Goal: Communication & Community: Participate in discussion

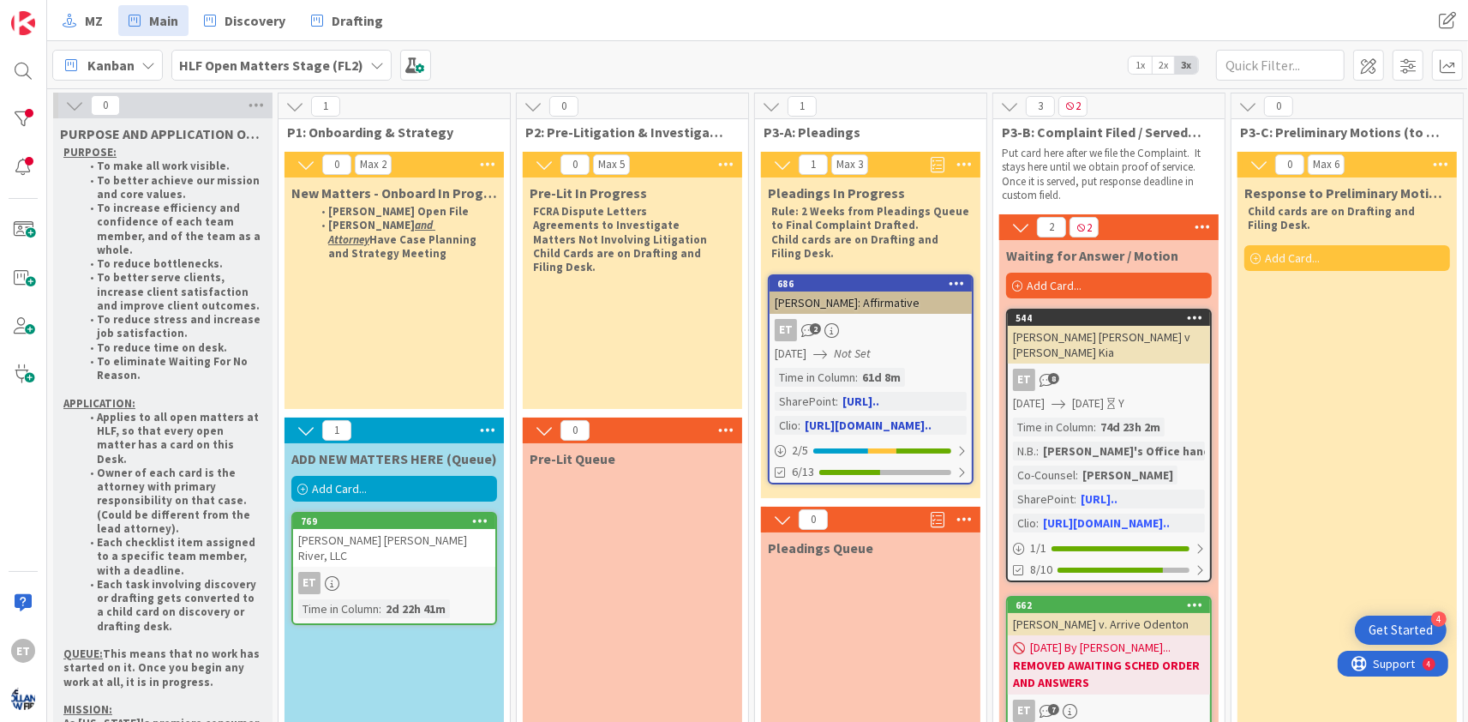
click at [884, 314] on link "686 [PERSON_NAME]: Affirmative ET 2 [DATE] Not Set Time in Column : 61d 8m Shar…" at bounding box center [871, 379] width 206 height 210
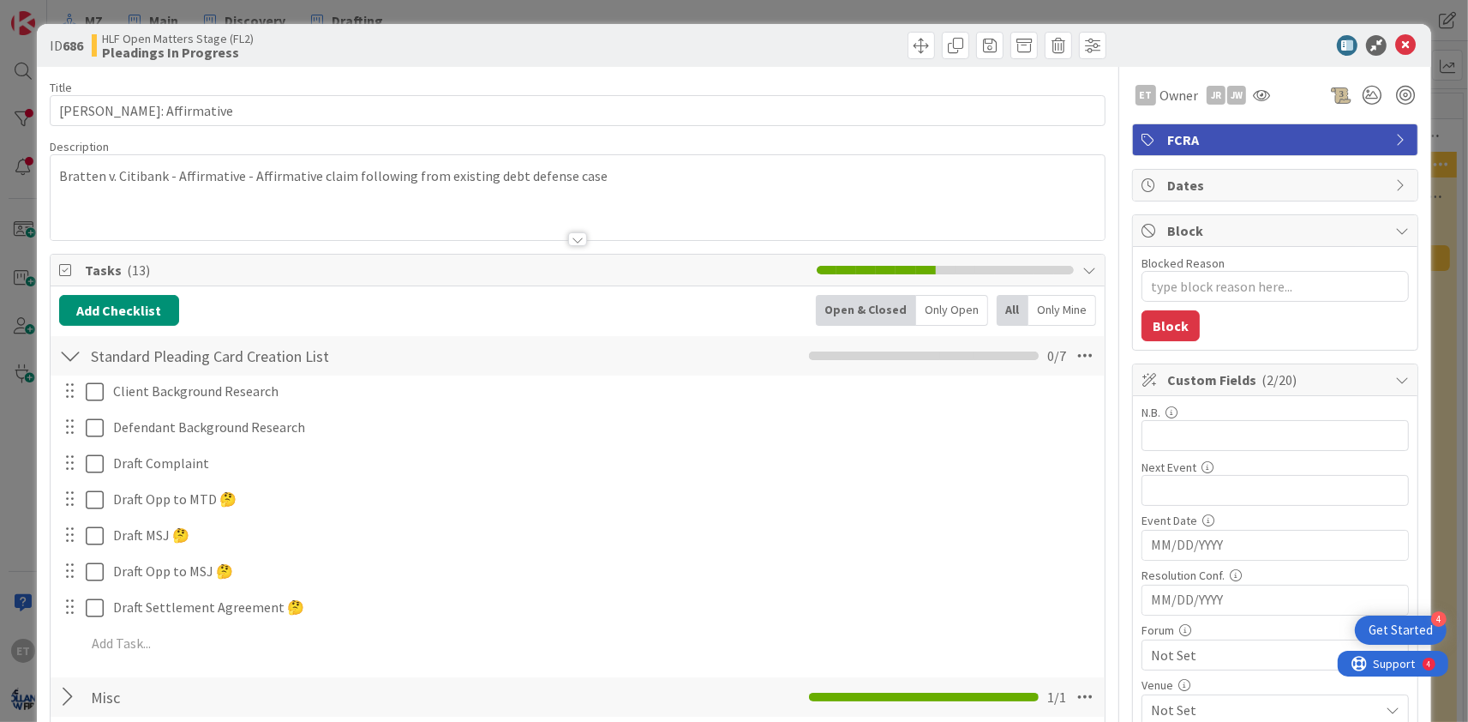
type textarea "x"
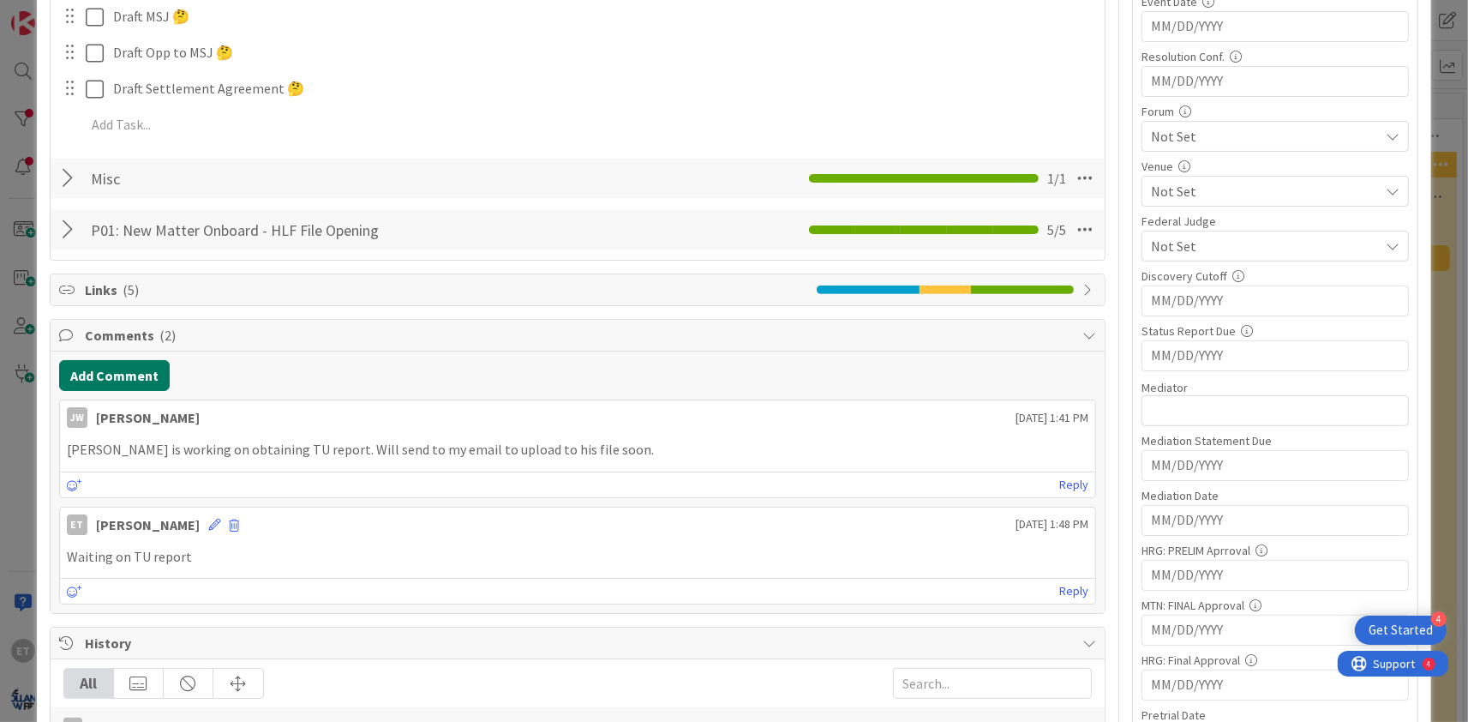
click at [117, 380] on button "Add Comment" at bounding box center [114, 375] width 111 height 31
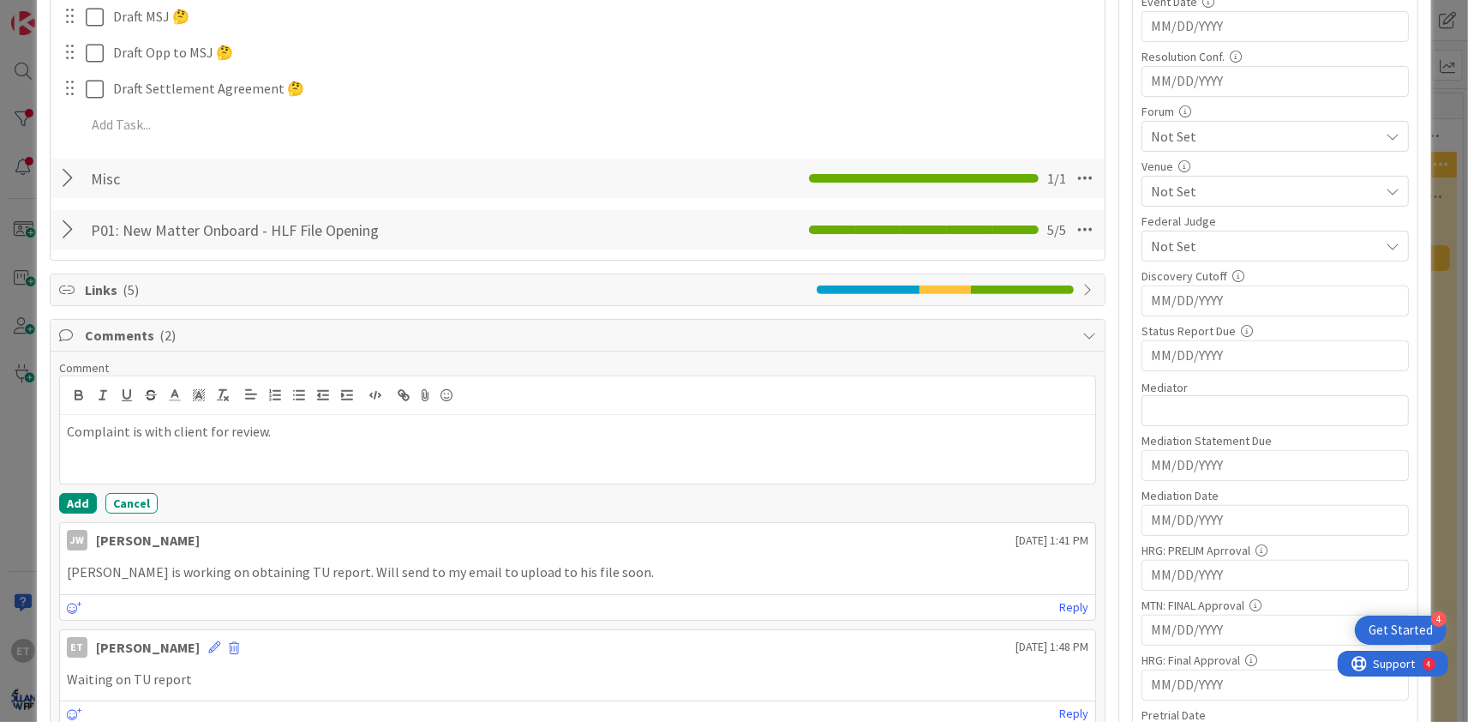
click at [81, 491] on div "Comment Complaint is with client for review. Add Cancel" at bounding box center [577, 436] width 1037 height 153
click at [78, 500] on button "Add" at bounding box center [78, 503] width 38 height 21
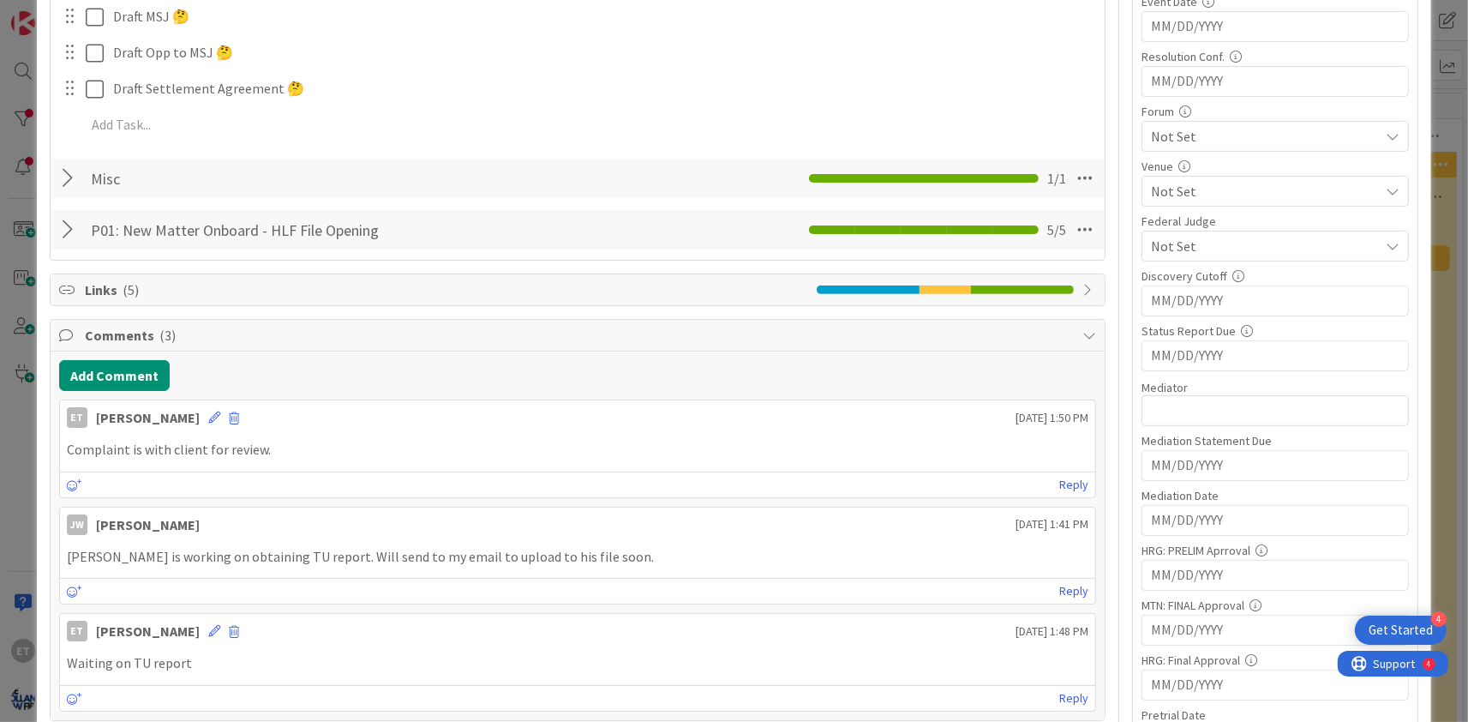
scroll to position [0, 0]
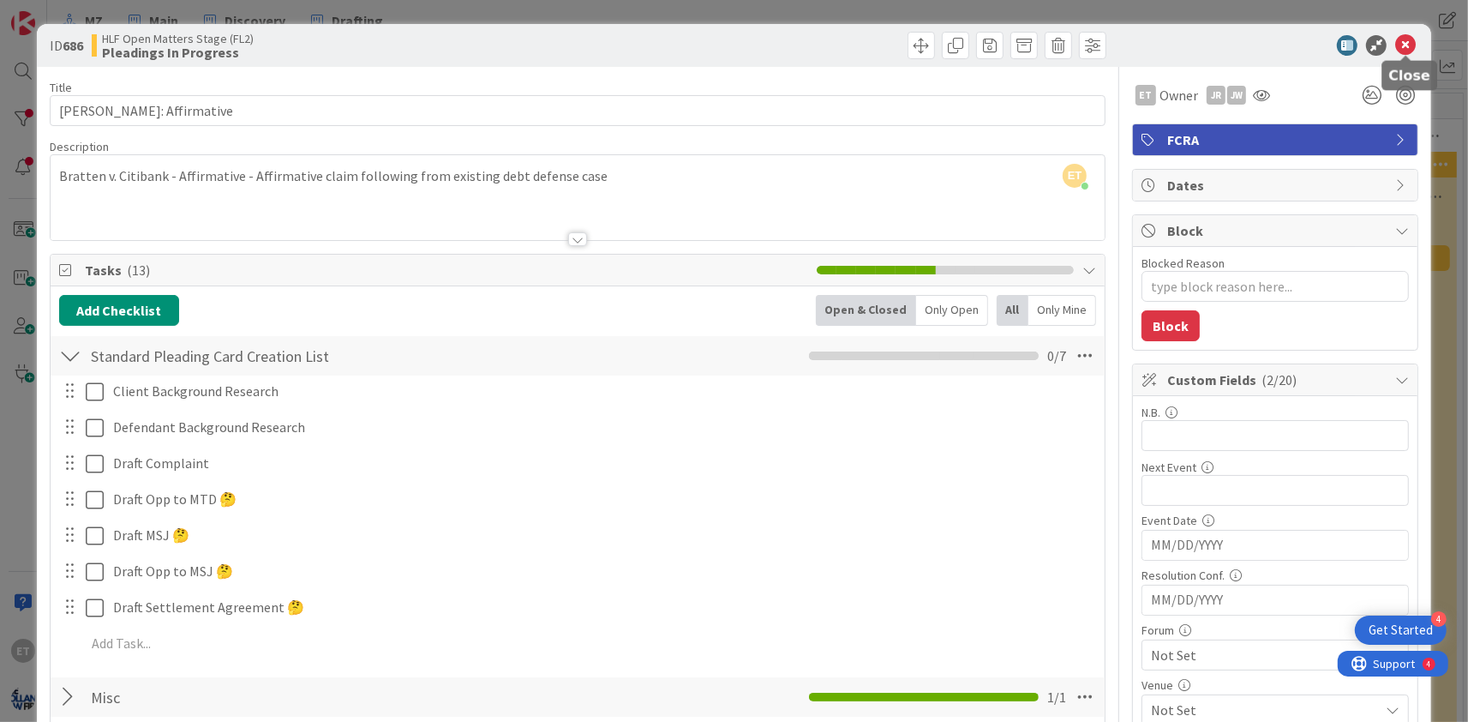
click at [1410, 43] on icon at bounding box center [1405, 45] width 21 height 21
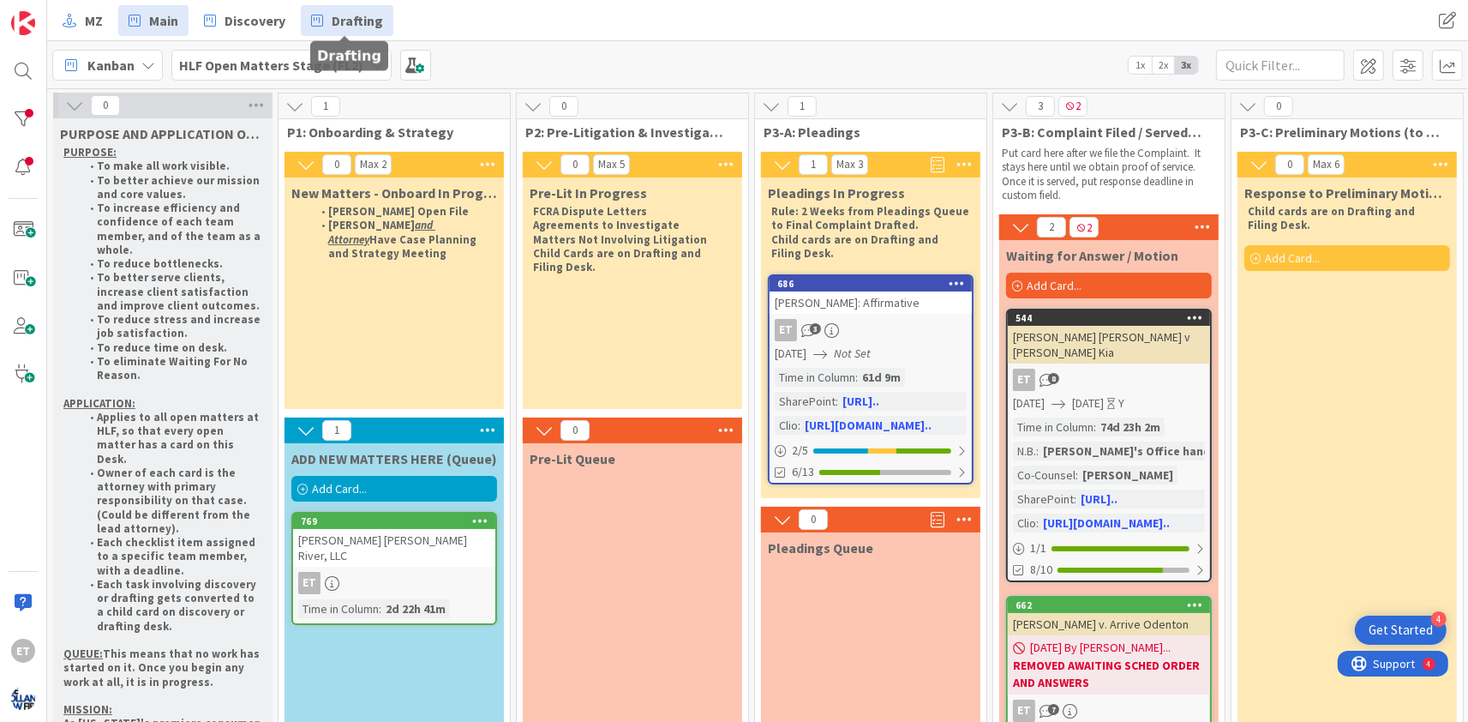
click at [353, 17] on span "Drafting" at bounding box center [357, 20] width 51 height 21
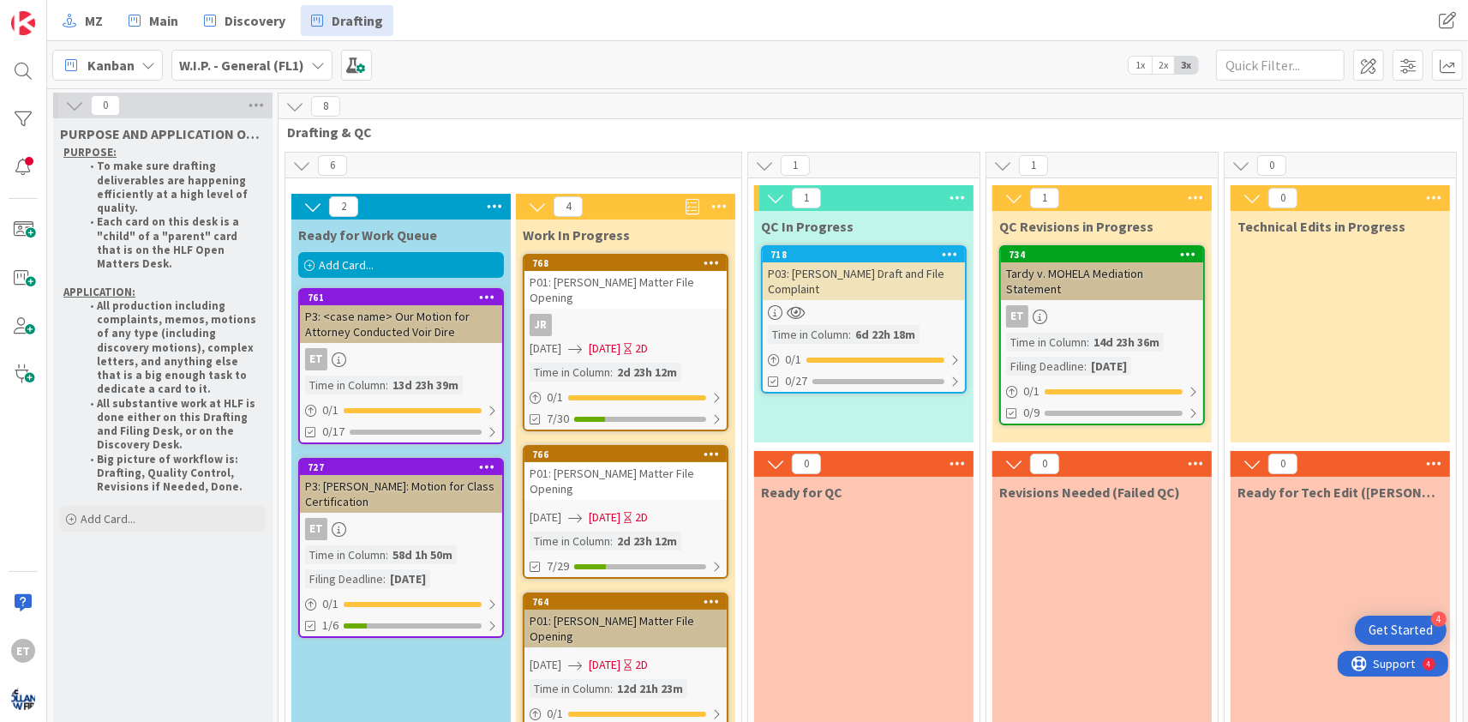
click at [846, 287] on link "718 P03: [PERSON_NAME] Draft and File Complaint Time in Column : 6d 22h 18m 0 /…" at bounding box center [864, 319] width 206 height 148
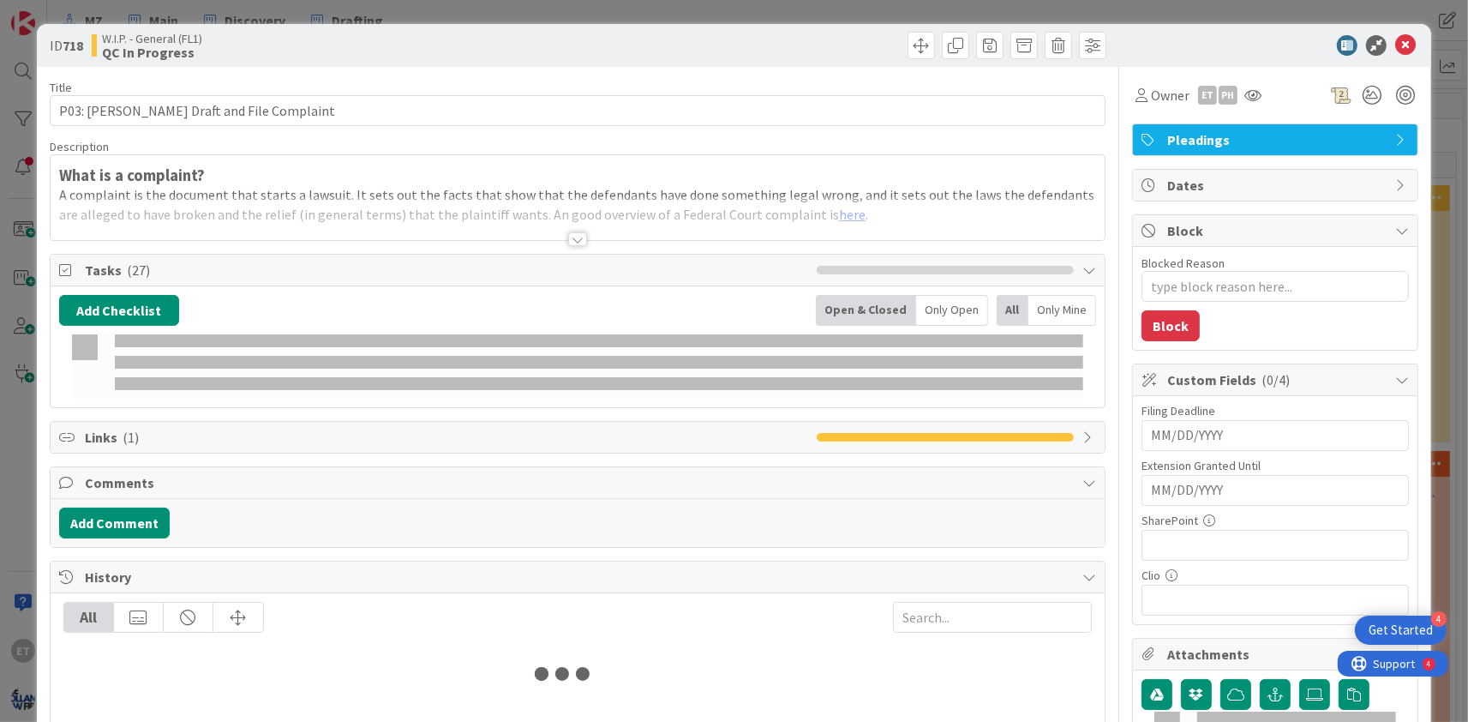
type textarea "x"
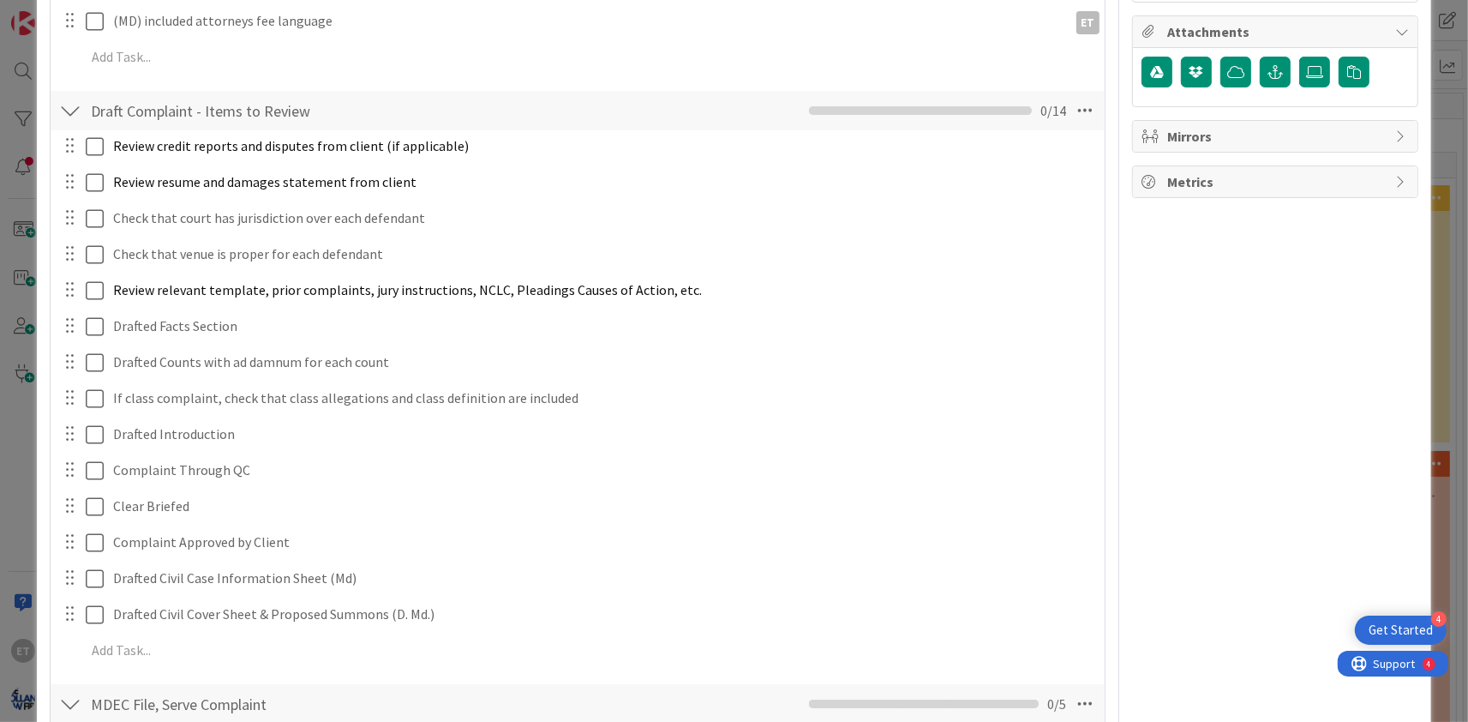
scroll to position [1037, 0]
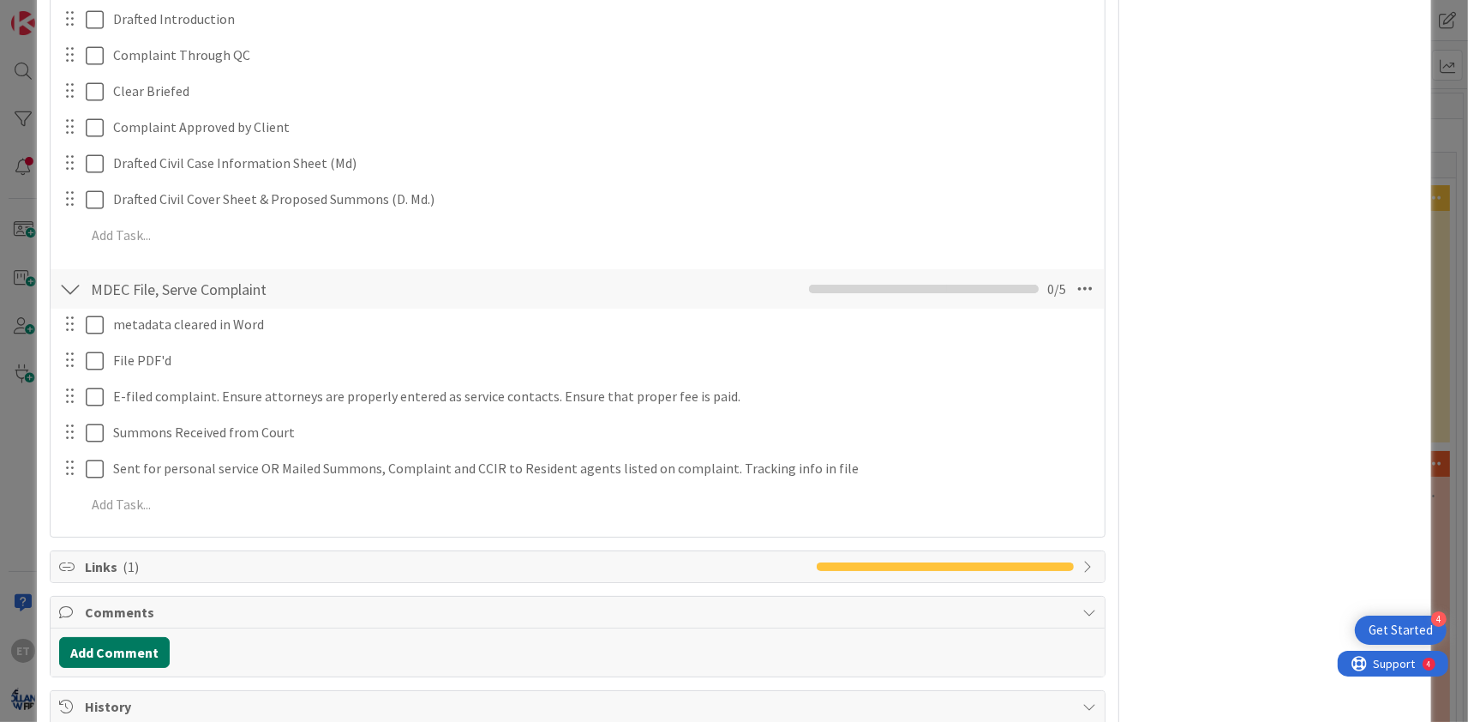
click at [127, 647] on button "Add Comment" at bounding box center [114, 652] width 111 height 31
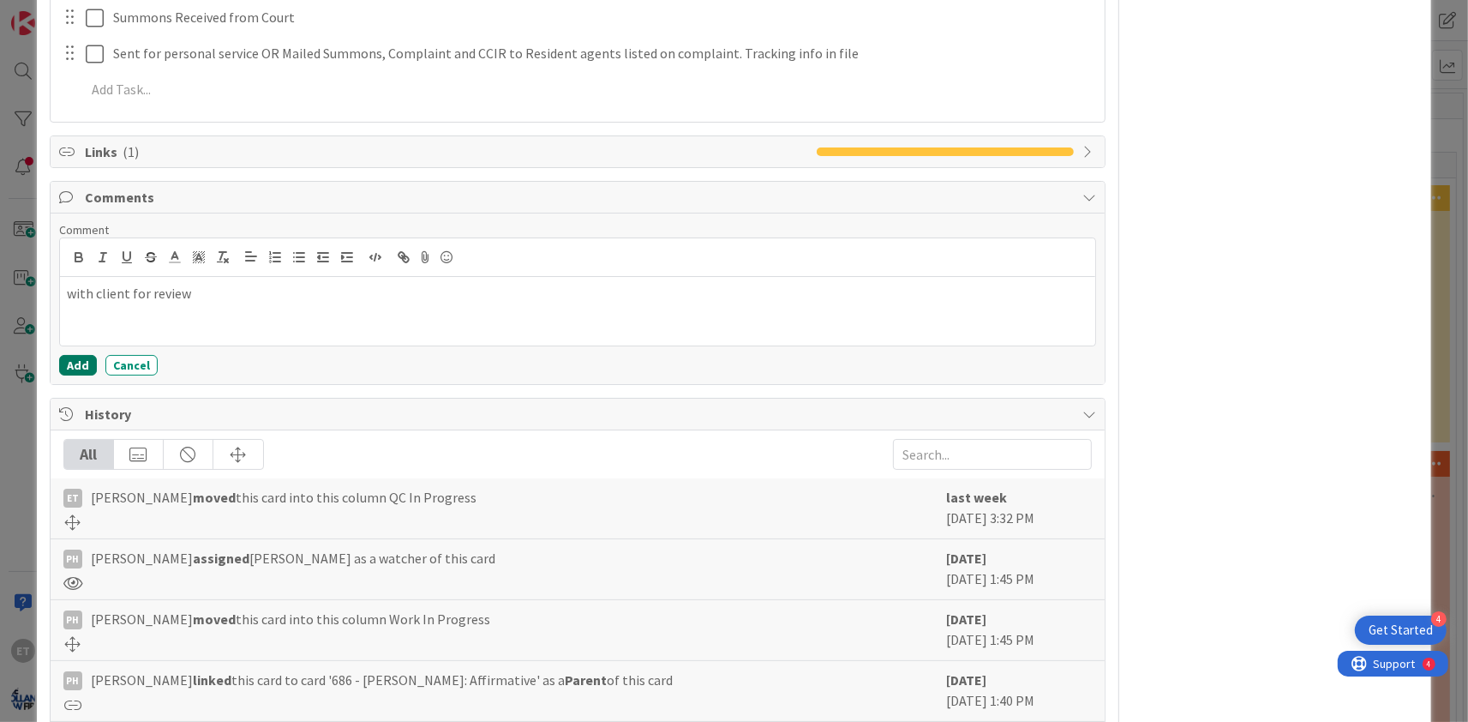
click at [81, 362] on button "Add" at bounding box center [78, 365] width 38 height 21
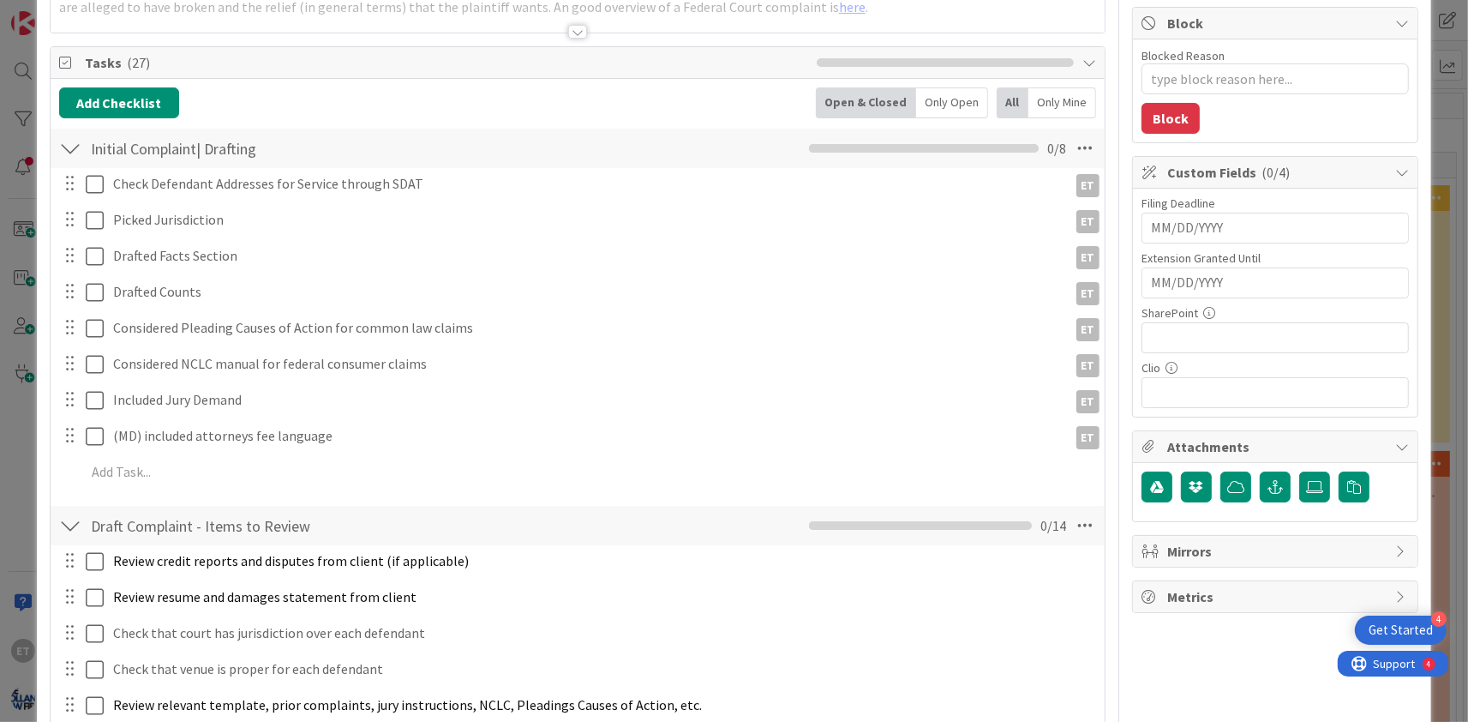
scroll to position [0, 0]
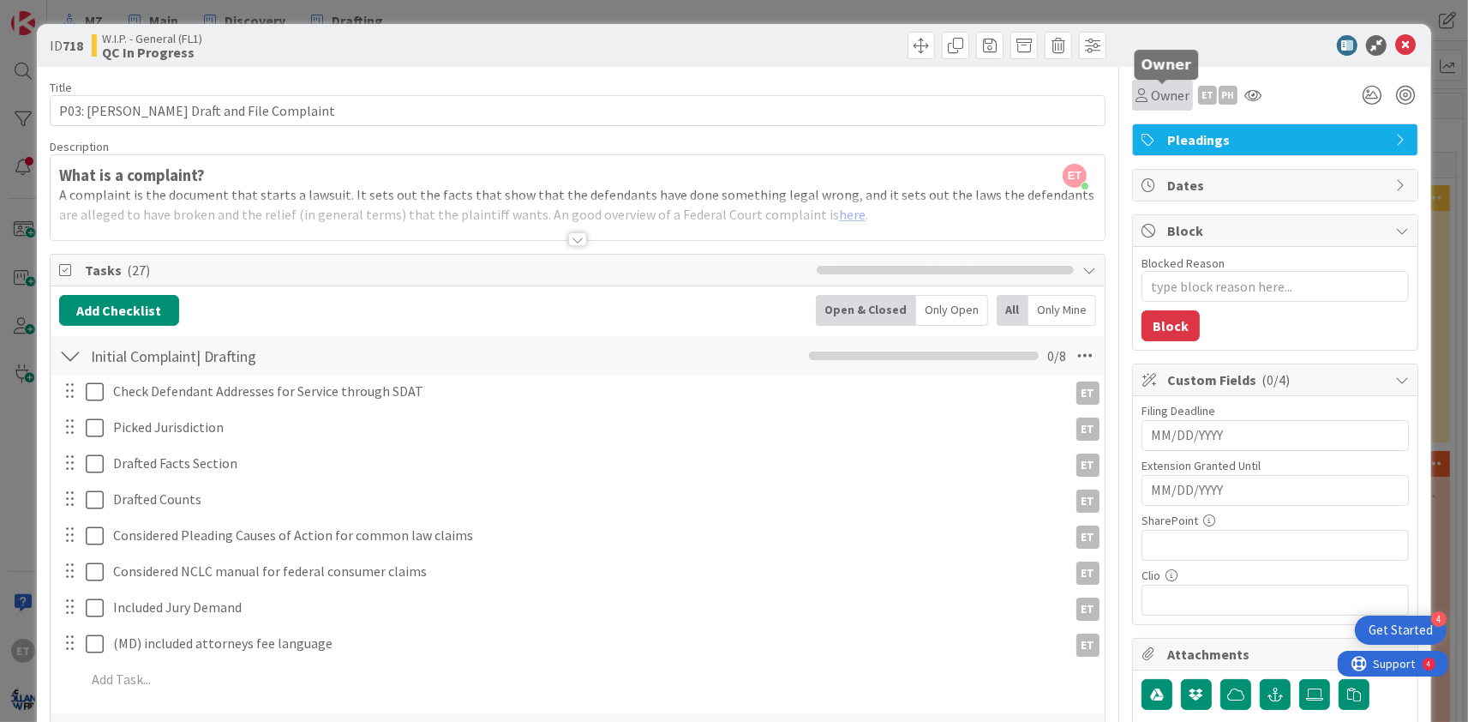
click at [1167, 104] on span "Owner" at bounding box center [1170, 95] width 39 height 21
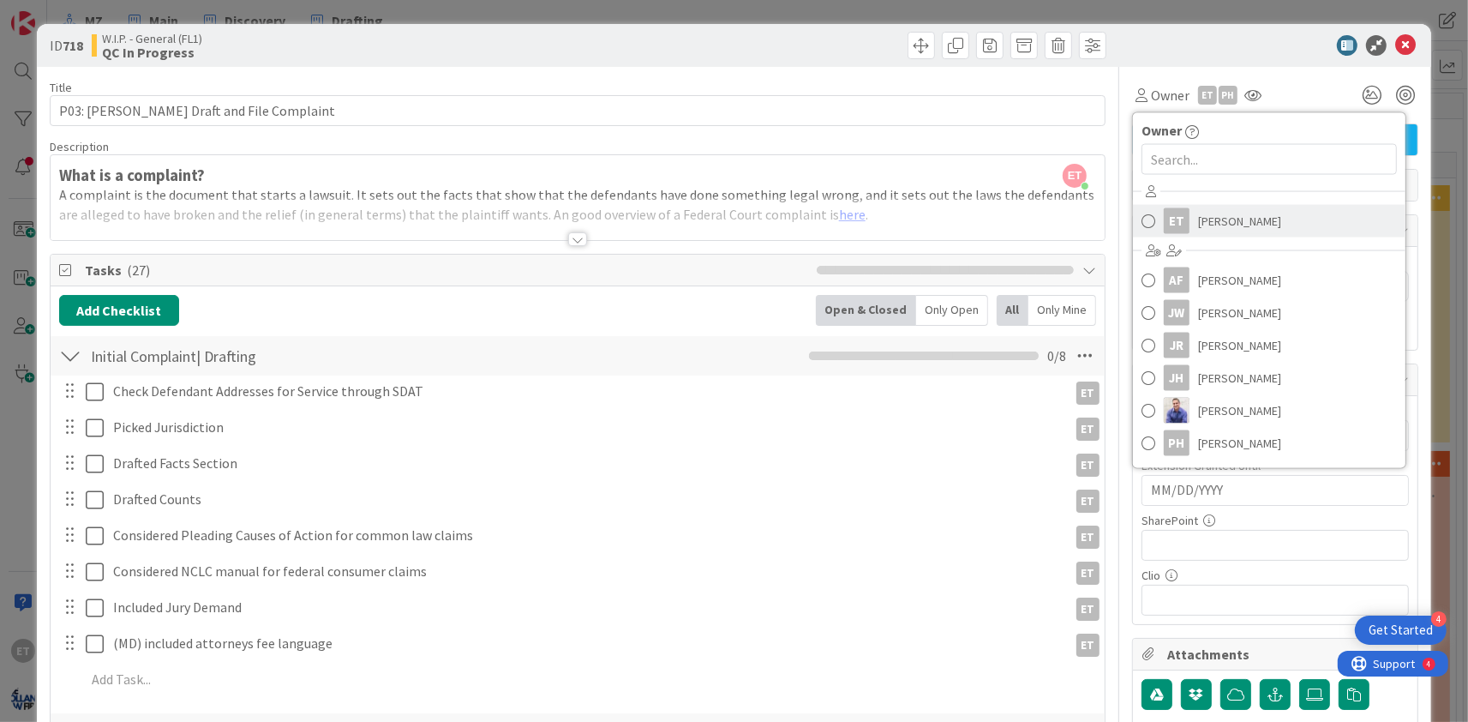
click at [1205, 220] on span "[PERSON_NAME]" at bounding box center [1239, 221] width 83 height 26
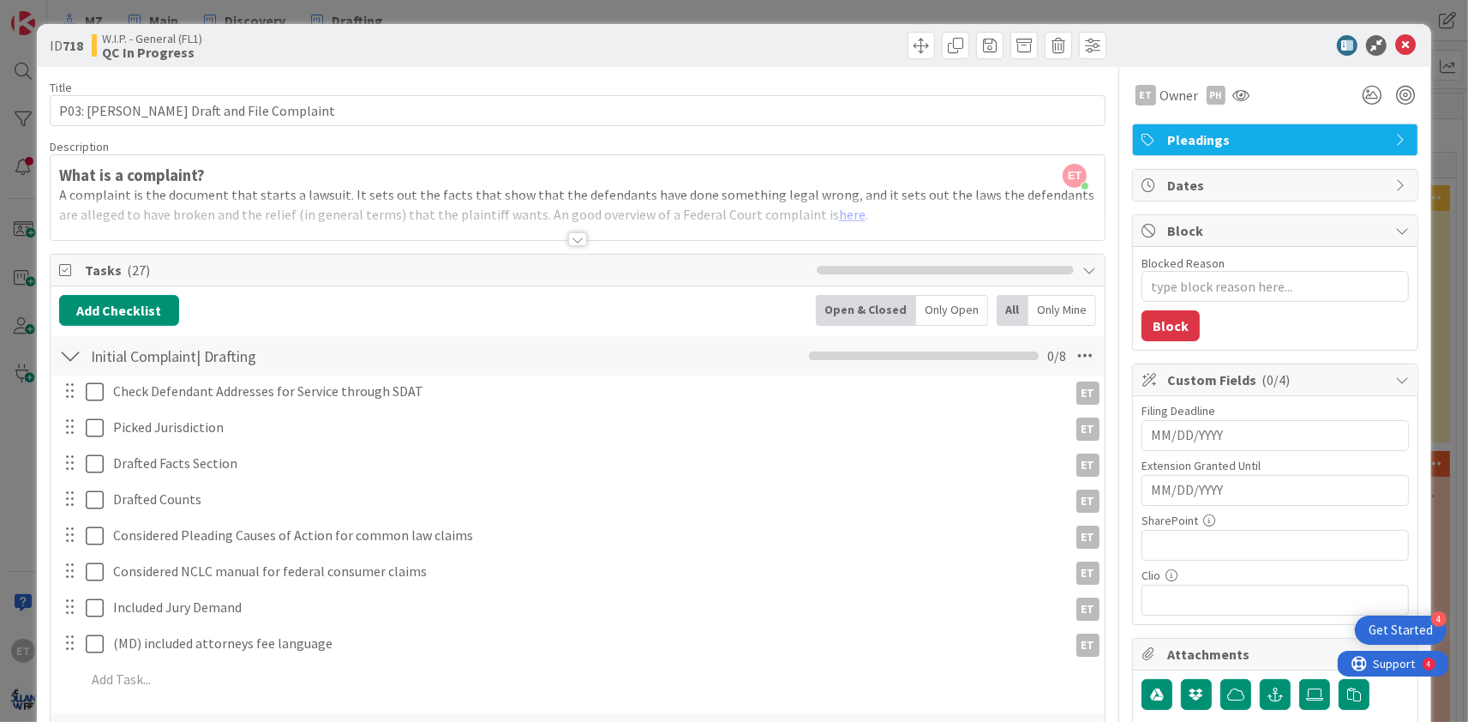
type textarea "x"
click at [1410, 37] on icon at bounding box center [1405, 45] width 21 height 21
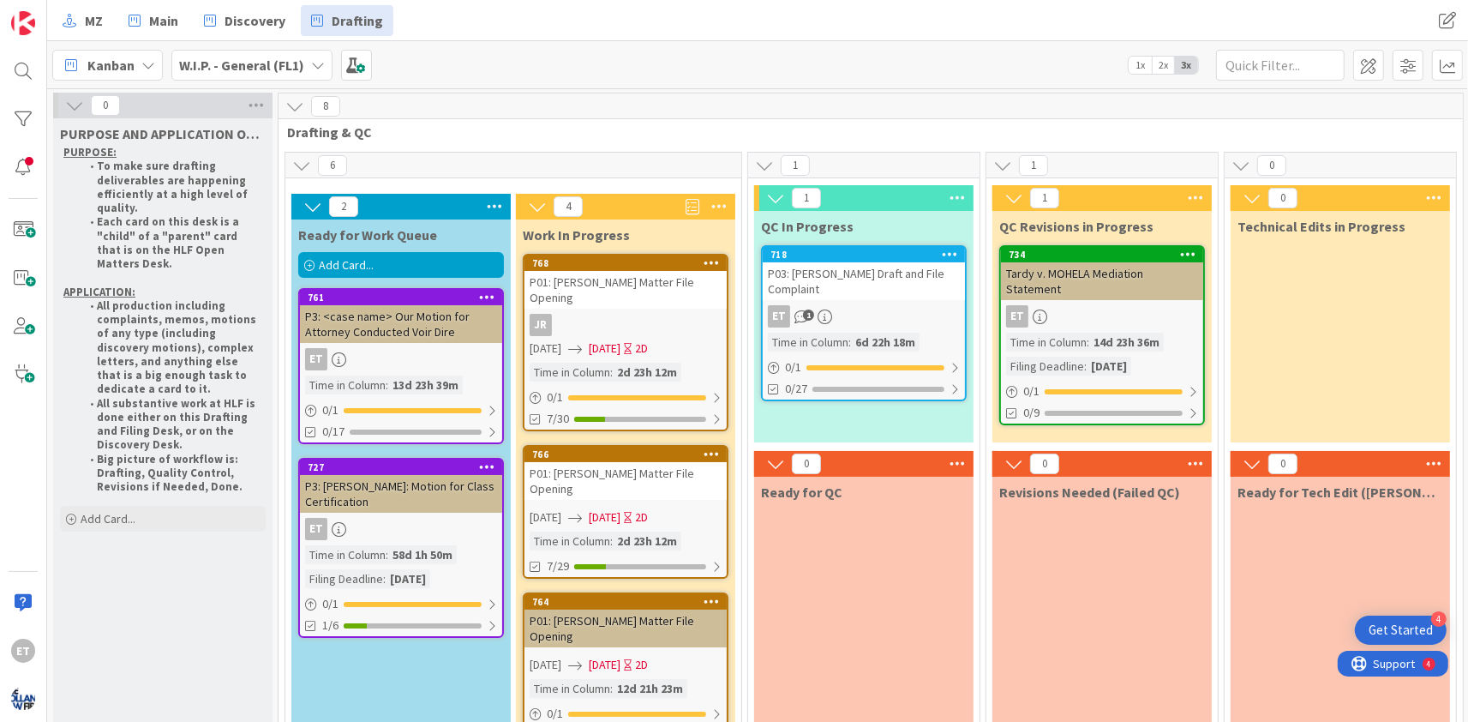
click at [737, 124] on span "Drafting & QC" at bounding box center [864, 131] width 1154 height 17
click at [161, 13] on span "Main" at bounding box center [163, 20] width 29 height 21
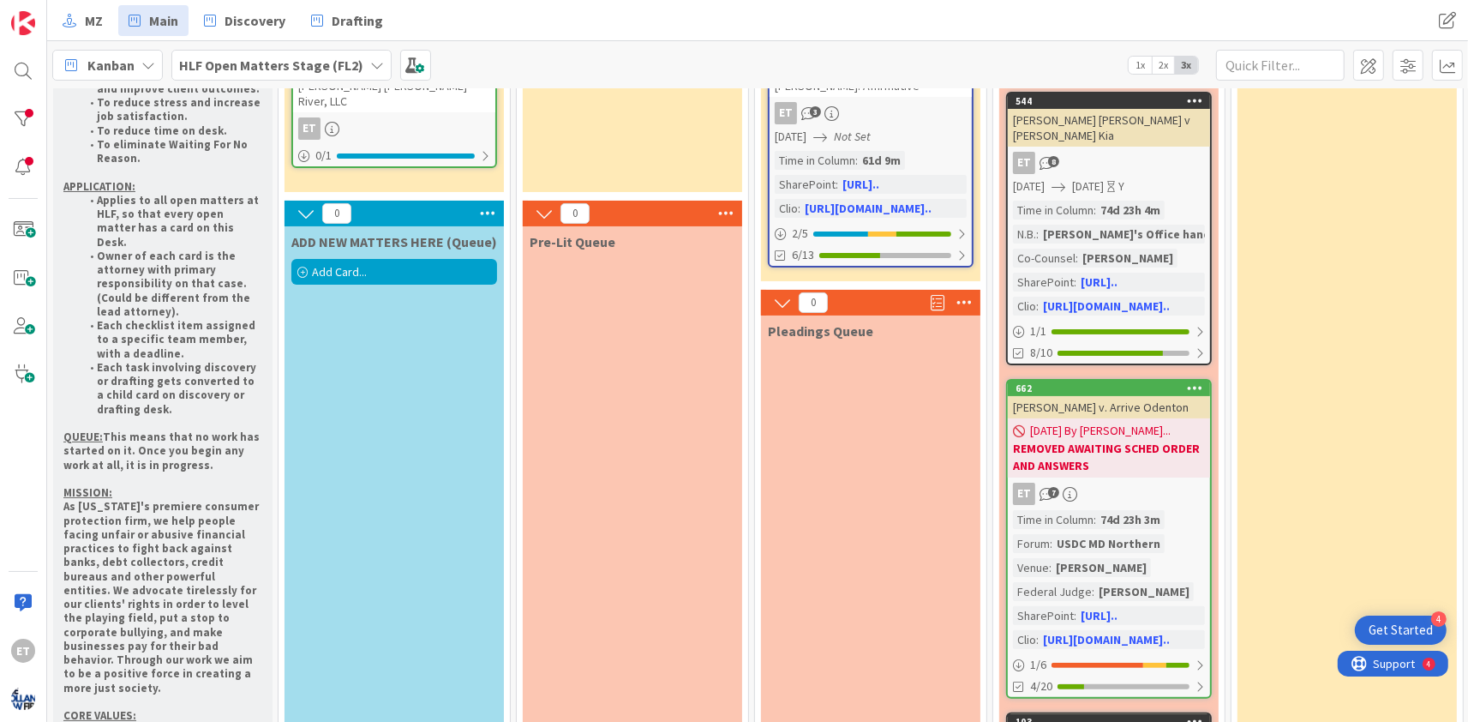
scroll to position [207, 0]
